Goal: Information Seeking & Learning: Find contact information

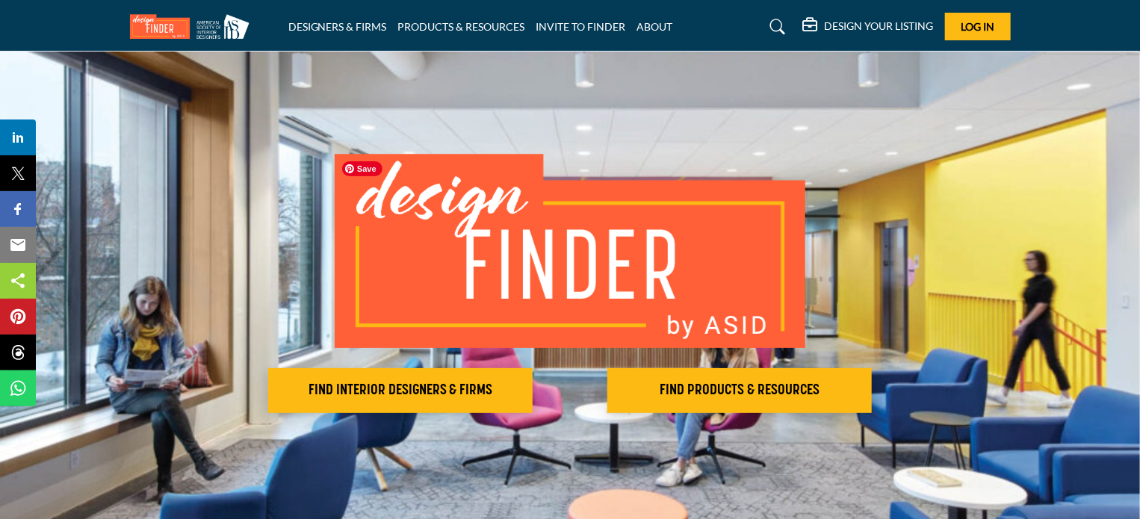
scroll to position [75, 0]
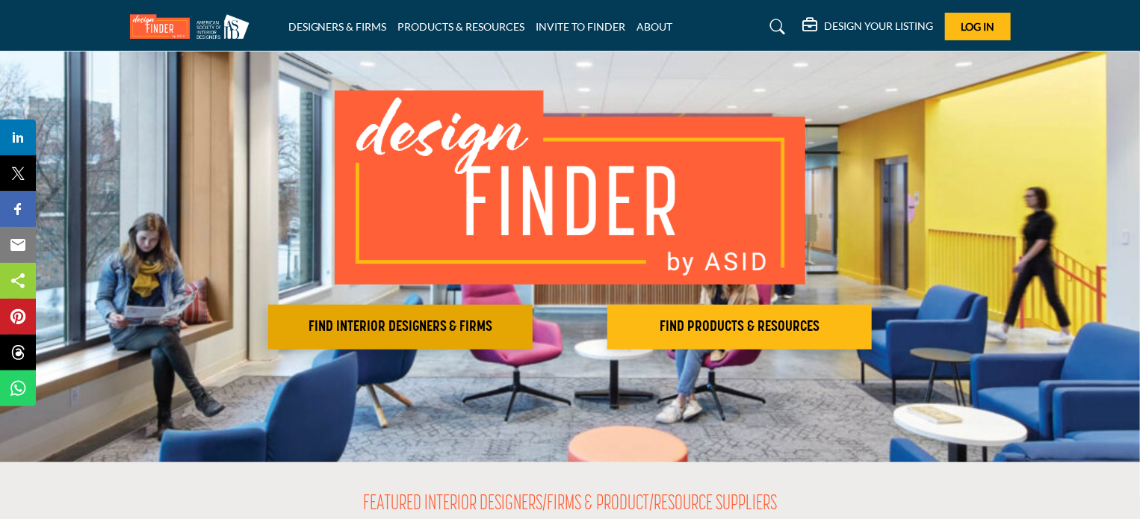
click at [438, 328] on h2 "FIND INTERIOR DESIGNERS & FIRMS" at bounding box center [400, 327] width 255 height 18
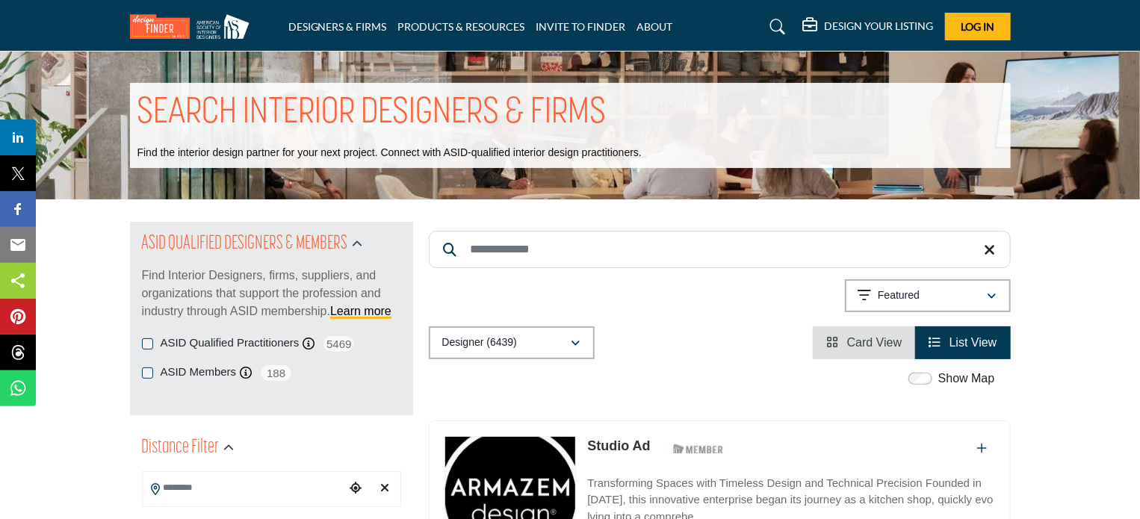
click at [556, 247] on input "Search Keyword" at bounding box center [720, 249] width 582 height 37
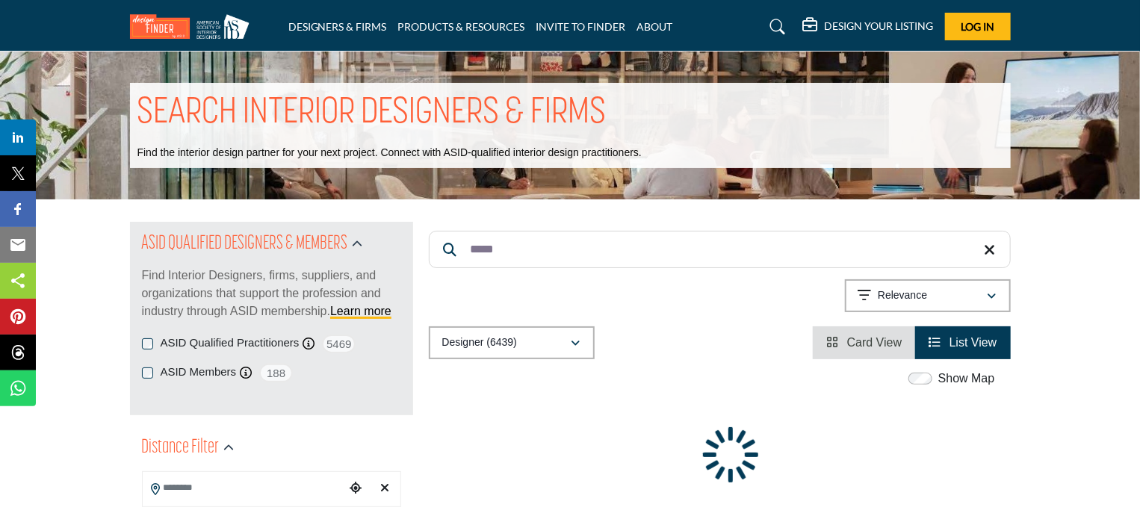
type input "*****"
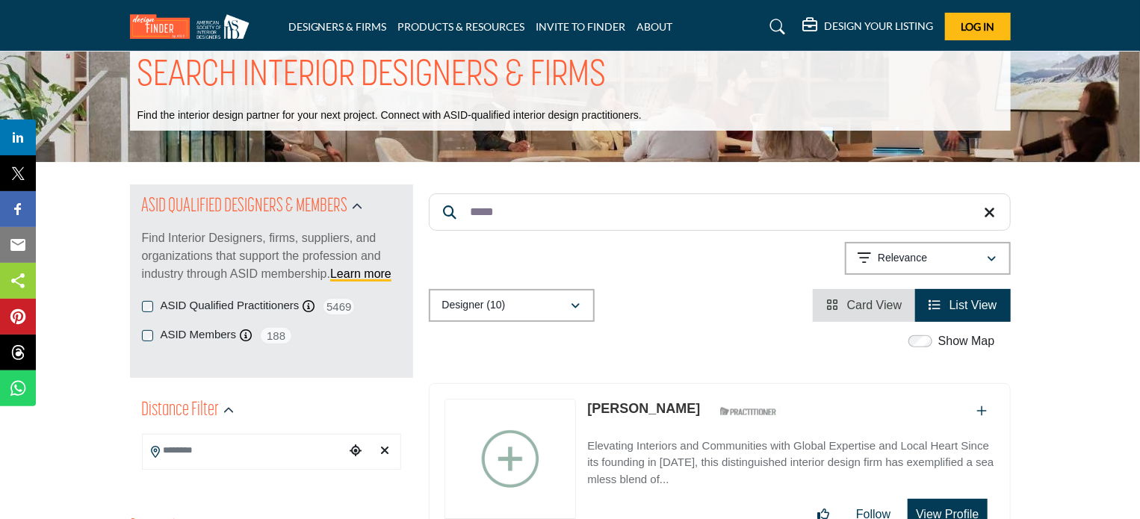
scroll to position [75, 0]
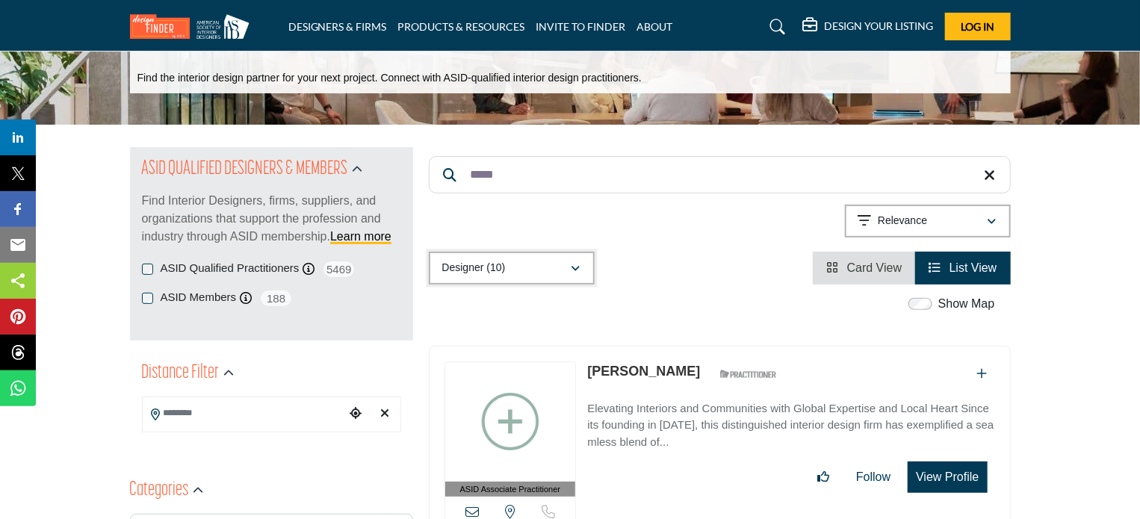
click at [493, 268] on p "Designer (10)" at bounding box center [473, 268] width 63 height 15
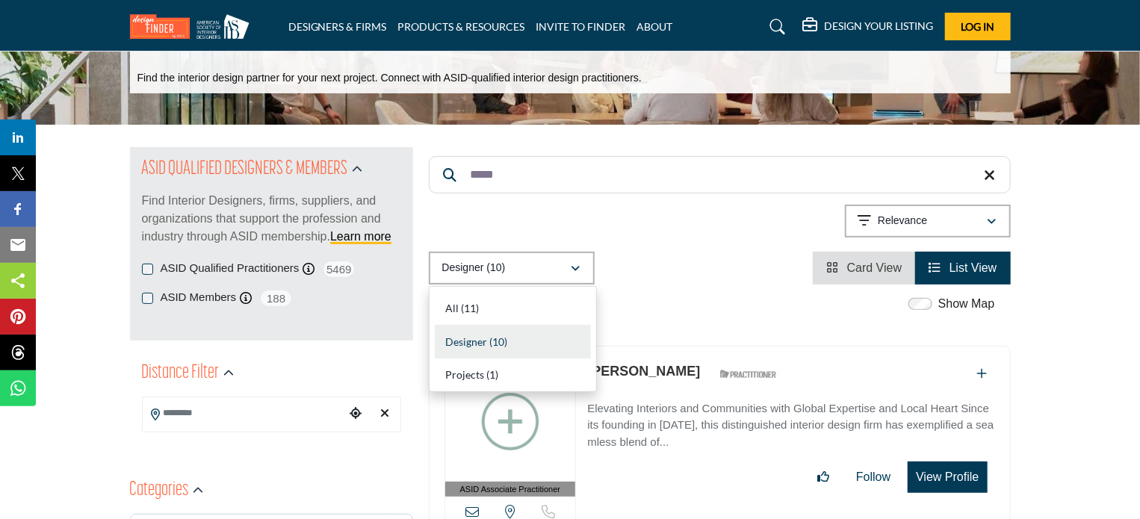
click at [642, 223] on div "Showing 10 results out of 10 For "searl"" at bounding box center [720, 224] width 582 height 38
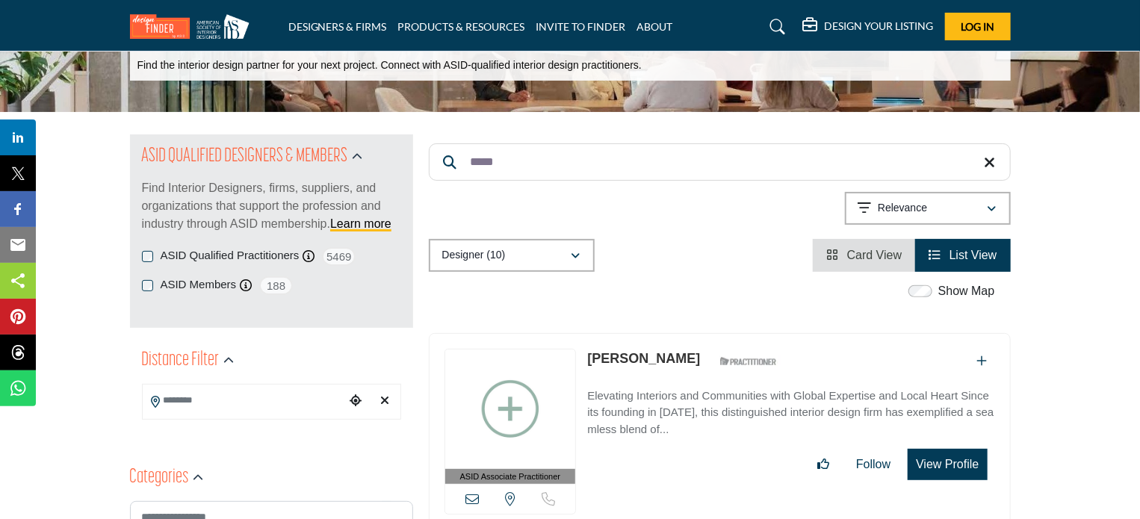
scroll to position [9, 0]
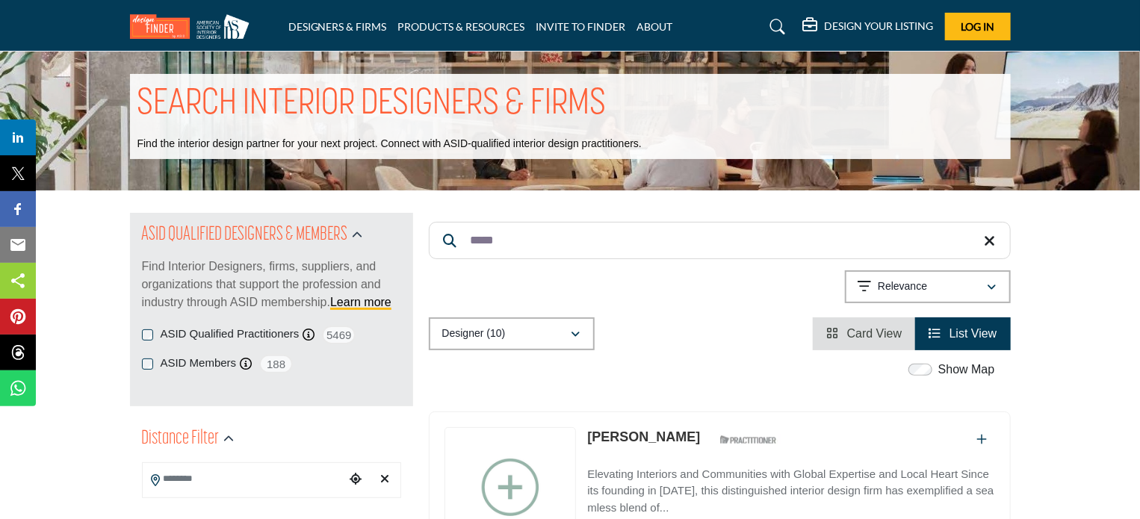
click at [985, 248] on input "*****" at bounding box center [720, 240] width 582 height 37
click at [992, 240] on icon at bounding box center [989, 241] width 11 height 15
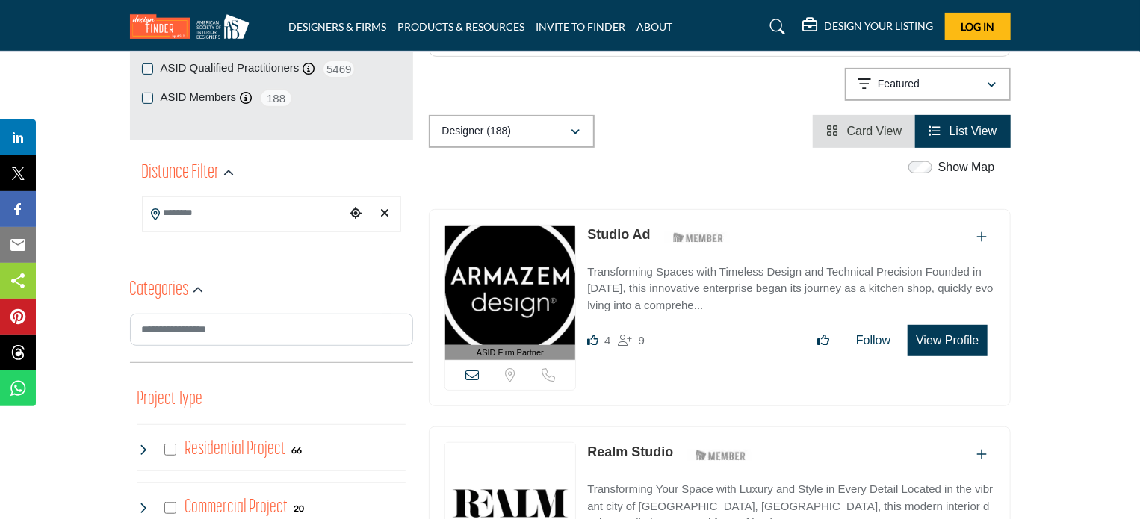
scroll to position [299, 0]
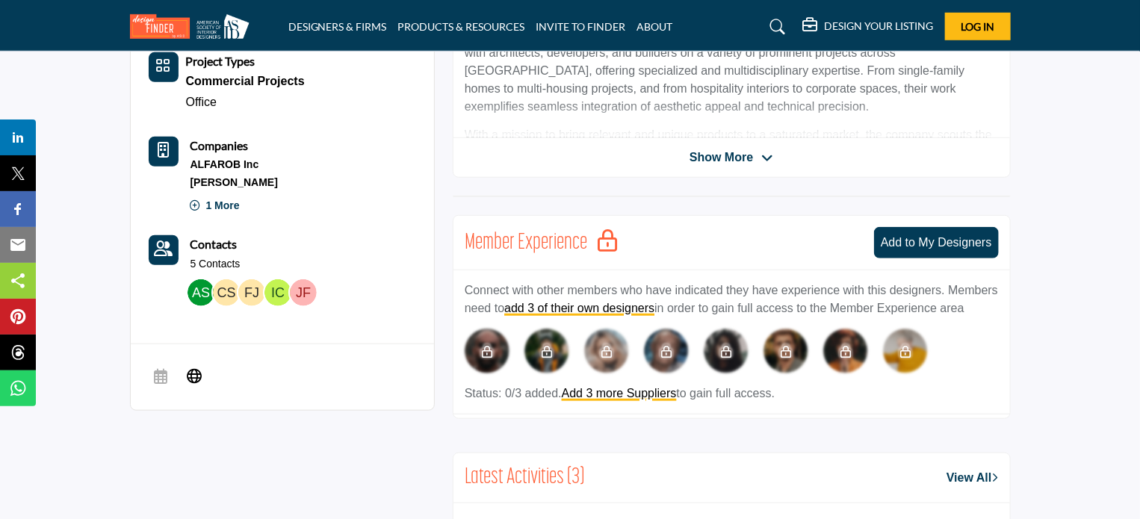
scroll to position [523, 0]
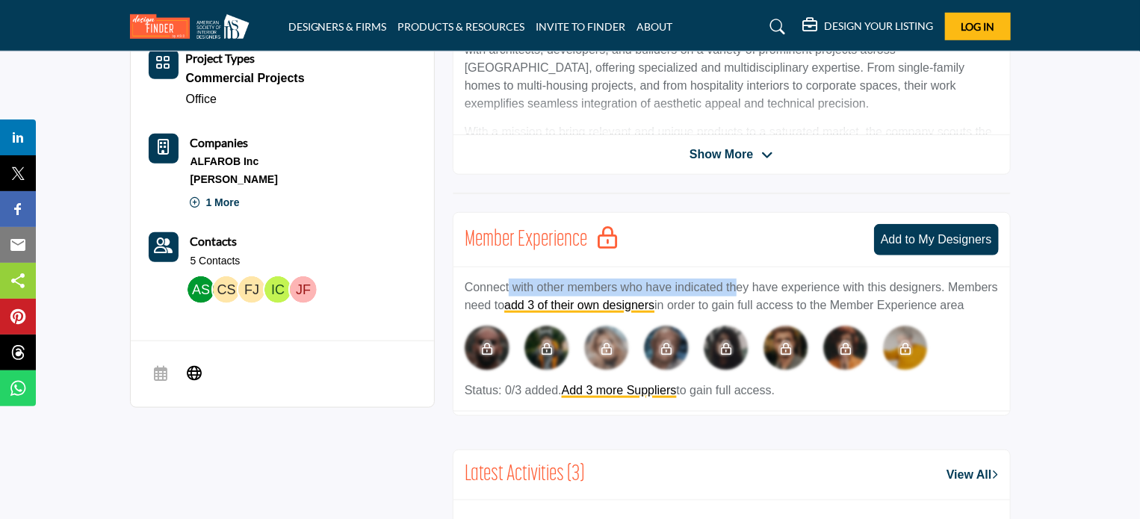
drag, startPoint x: 515, startPoint y: 286, endPoint x: 734, endPoint y: 283, distance: 219.6
click at [734, 283] on p "Connect with other members who have indicated they have experience with this de…" at bounding box center [732, 297] width 534 height 36
click at [754, 279] on p "Connect with other members who have indicated they have experience with this de…" at bounding box center [732, 297] width 534 height 36
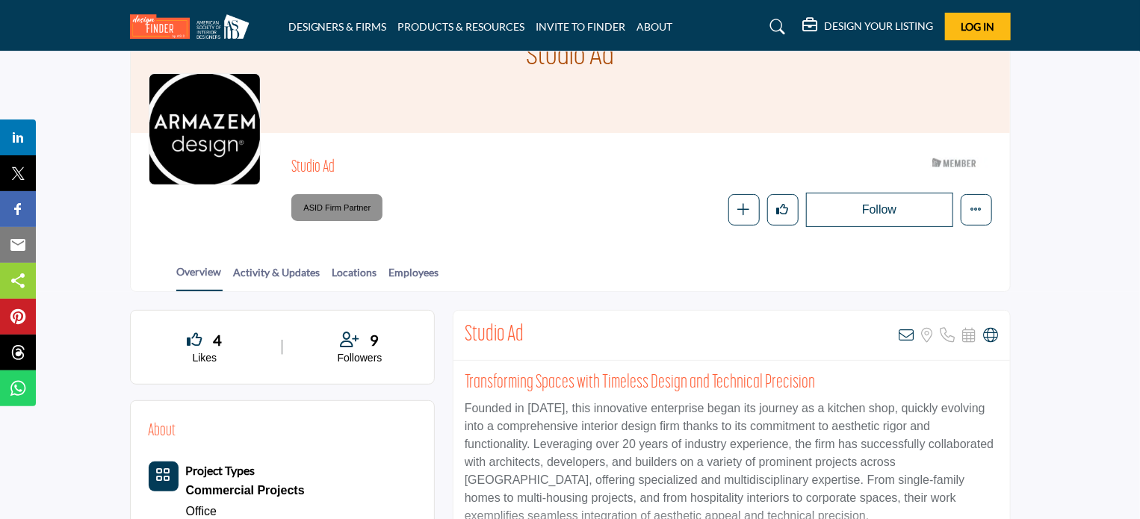
scroll to position [149, 0]
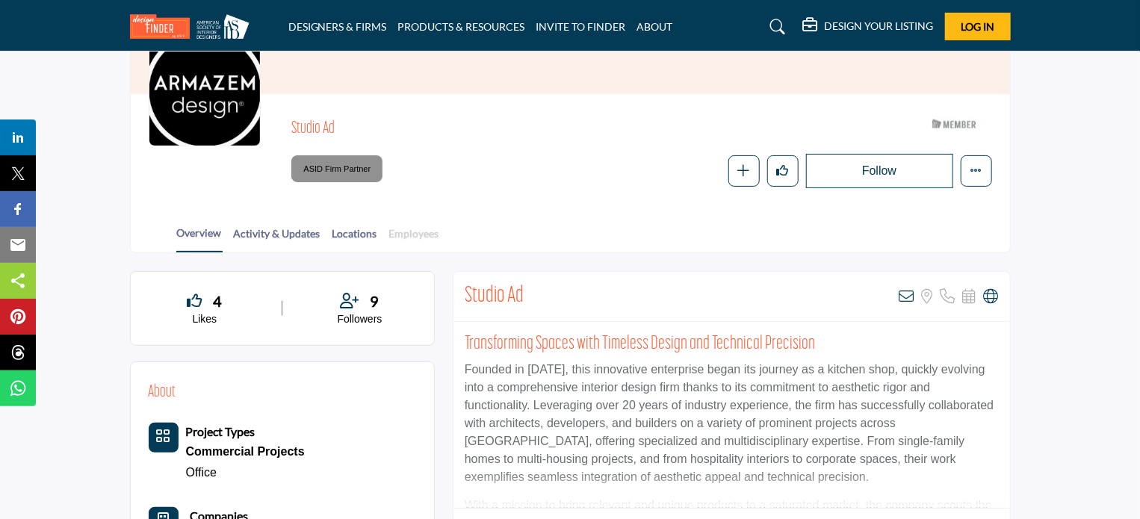
click at [416, 239] on link "Employees" at bounding box center [414, 239] width 52 height 26
